Goal: Ask a question

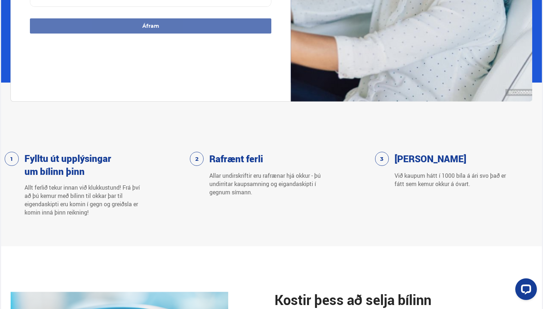
click at [224, 197] on div "Rafrænt [PERSON_NAME] undirskriftir eru rafrænar hjá okkur - þú undirritar kaup…" at bounding box center [271, 184] width 163 height 65
click at [224, 193] on p "Allar undirskriftir eru rafrænar hjá okkur - þú undirritar kaupsamning og eigan…" at bounding box center [267, 183] width 117 height 25
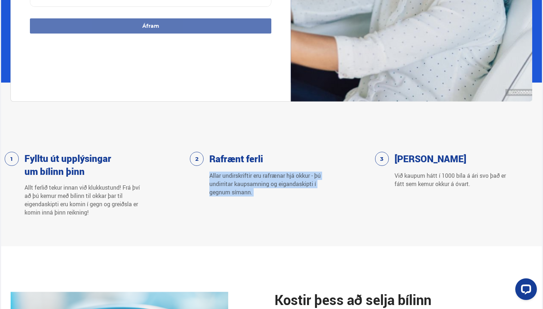
click at [224, 193] on p "Allar undirskriftir eru rafrænar hjá okkur - þú undirritar kaupsamning og eigan…" at bounding box center [267, 183] width 117 height 25
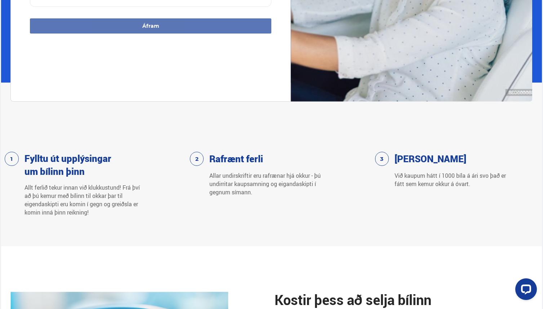
click at [108, 207] on p "Allt ferlið tekur innan við klukkustund! Frá því að þú kemur með bílinn til okk…" at bounding box center [82, 199] width 117 height 33
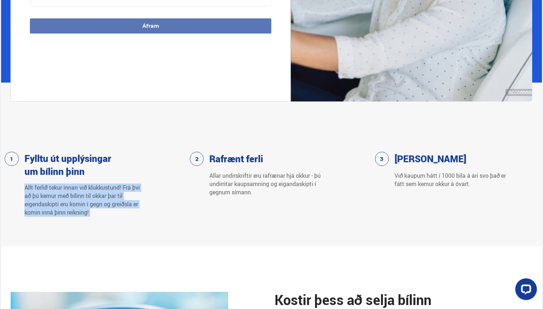
click at [108, 207] on p "Allt ferlið tekur innan við klukkustund! Frá því að þú kemur með bílinn til okk…" at bounding box center [82, 199] width 117 height 33
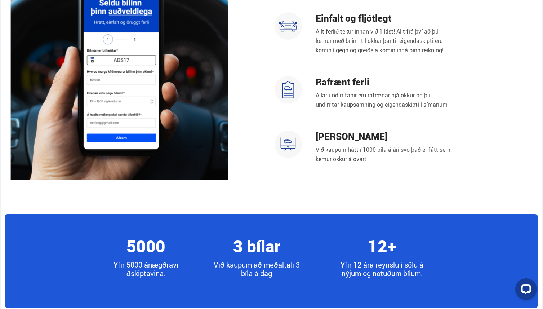
scroll to position [708, 0]
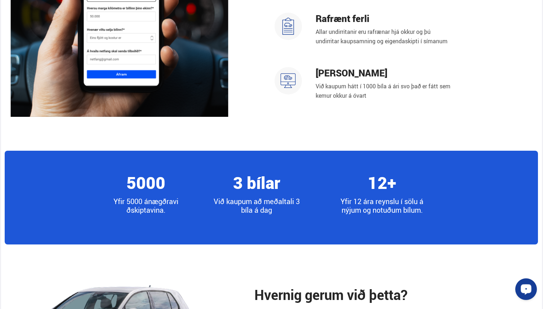
click at [519, 289] on button "Open LiveChat chat widget" at bounding box center [526, 289] width 22 height 22
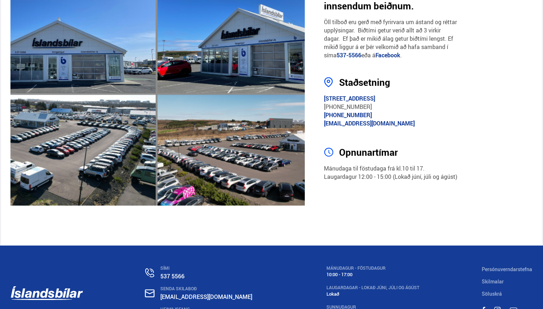
scroll to position [1362, 0]
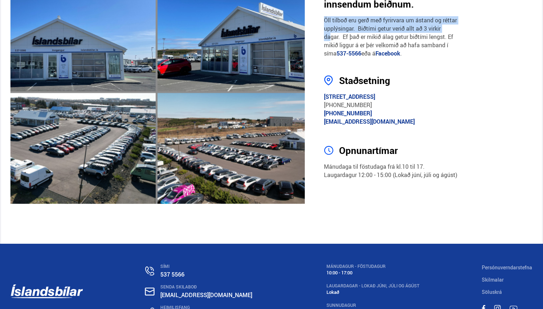
drag, startPoint x: 322, startPoint y: 21, endPoint x: 342, endPoint y: 38, distance: 26.0
click at [342, 37] on div "Hafa samband [DOMAIN_NAME] svarar öllum innsendum beiðnum. Öll tilboð eru gerð …" at bounding box center [271, 81] width 533 height 247
click at [342, 38] on p "Öll tilboð eru gerð með fyrirvara um ástand og réttar upplýsingar. Biðtími getu…" at bounding box center [391, 36] width 134 height 41
